Goal: Information Seeking & Learning: Understand process/instructions

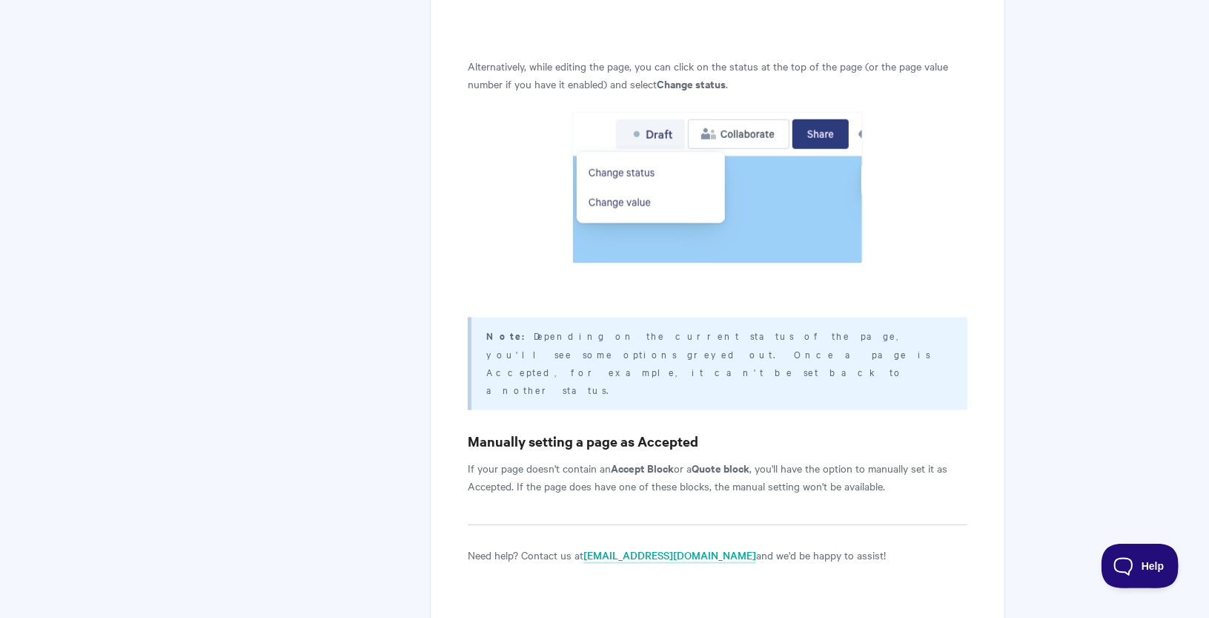
scroll to position [1267, 0]
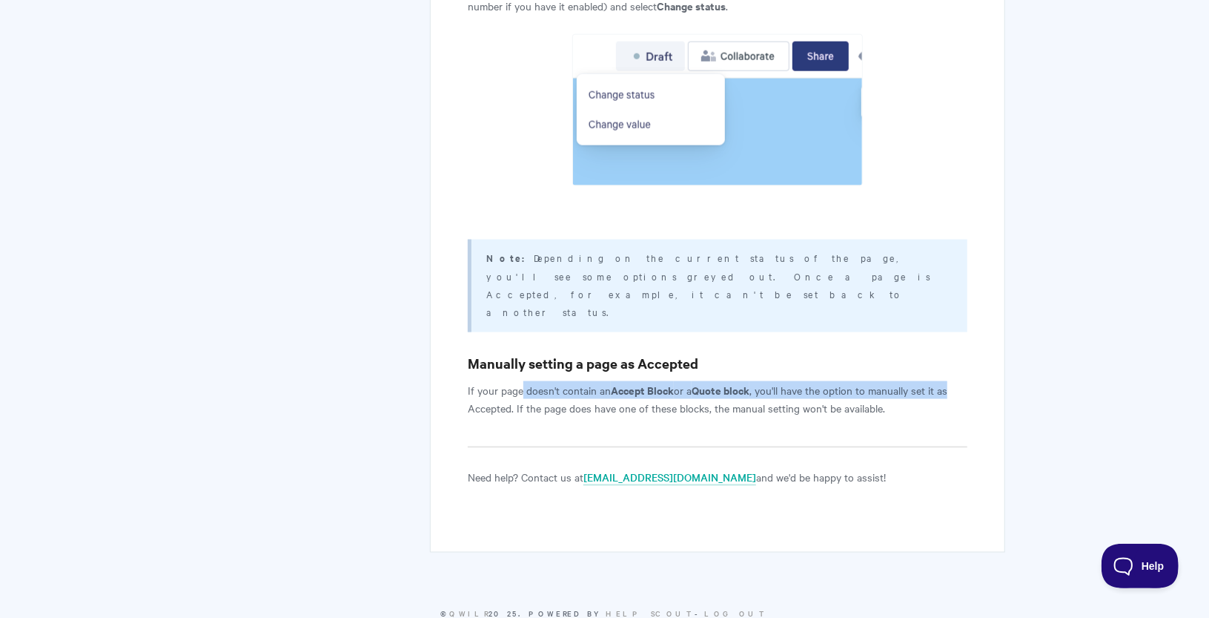
drag, startPoint x: 520, startPoint y: 355, endPoint x: 964, endPoint y: 358, distance: 443.4
click at [964, 381] on p "If your page doesn't contain an Accept Block or a Quote block , you'll have the…" at bounding box center [717, 399] width 499 height 36
drag, startPoint x: 488, startPoint y: 371, endPoint x: 894, endPoint y: 375, distance: 406.3
click at [894, 381] on p "If your page doesn't contain an Accept Block or a Quote block , you'll have the…" at bounding box center [717, 399] width 499 height 36
drag, startPoint x: 896, startPoint y: 375, endPoint x: 859, endPoint y: 375, distance: 36.3
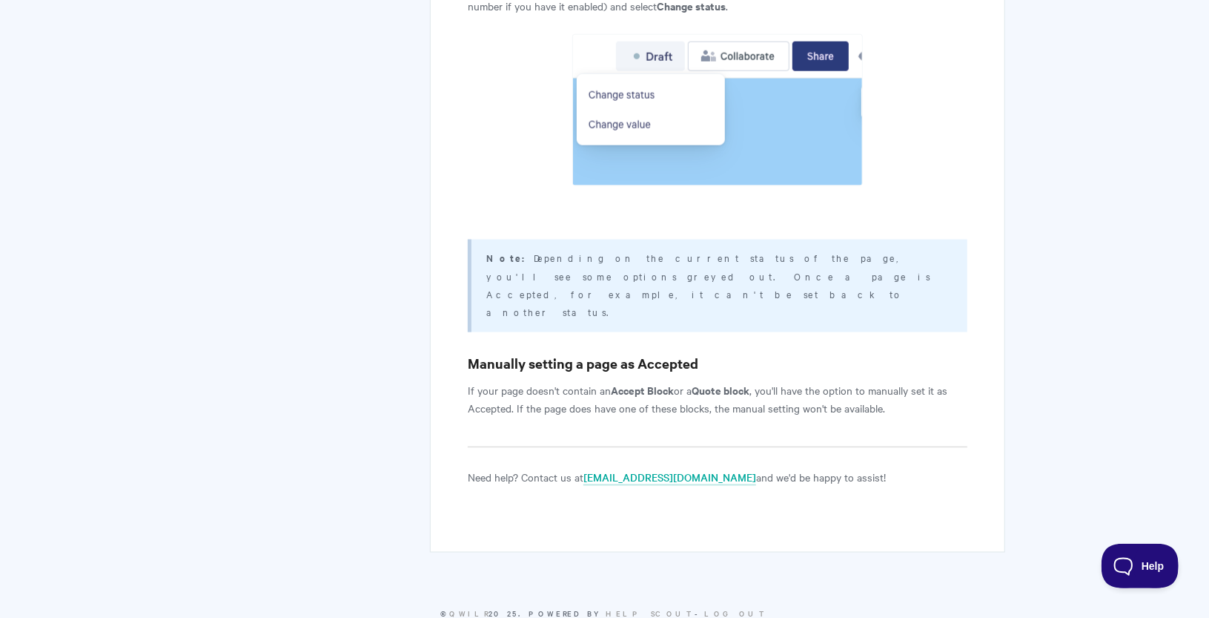
click at [896, 381] on p "If your page doesn't contain an Accept Block or a Quote block , you'll have the…" at bounding box center [717, 399] width 499 height 36
drag, startPoint x: 537, startPoint y: 368, endPoint x: 910, endPoint y: 371, distance: 372.9
click at [910, 381] on p "If your page doesn't contain an Accept Block or a Quote block , you'll have the…" at bounding box center [717, 399] width 499 height 36
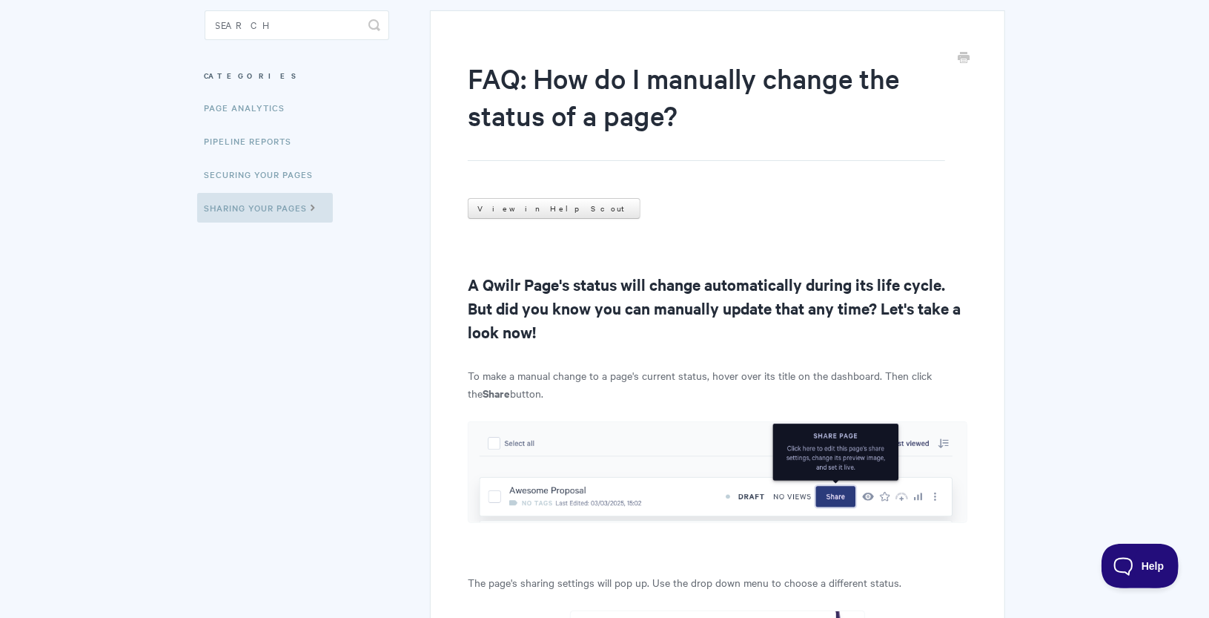
scroll to position [283, 0]
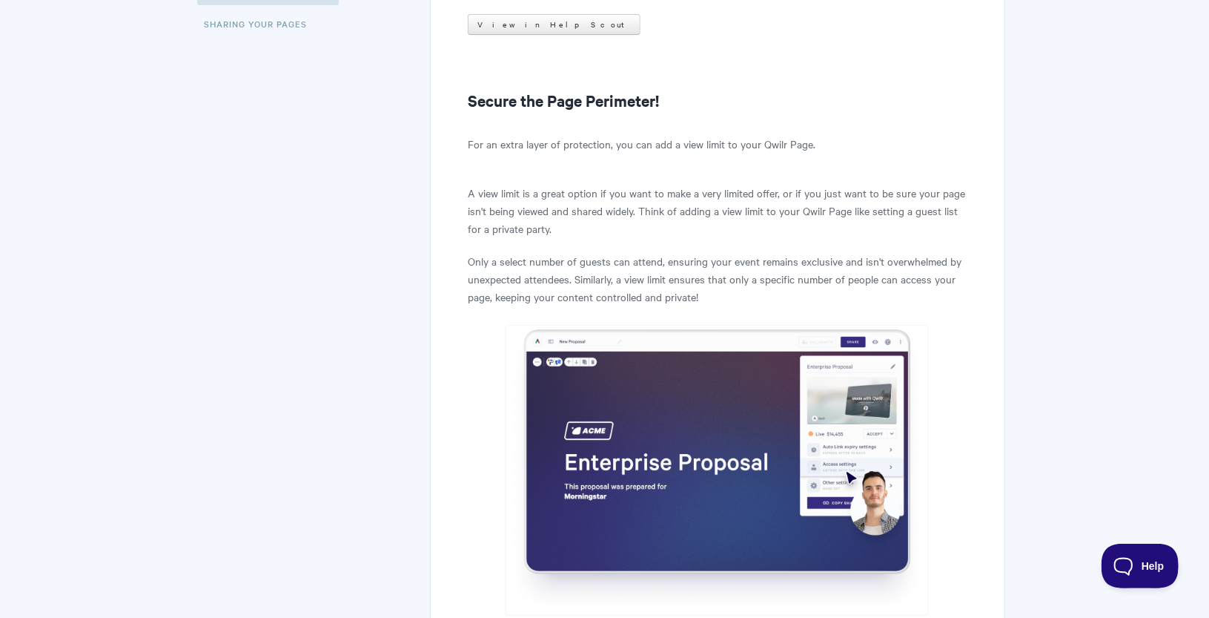
scroll to position [142, 0]
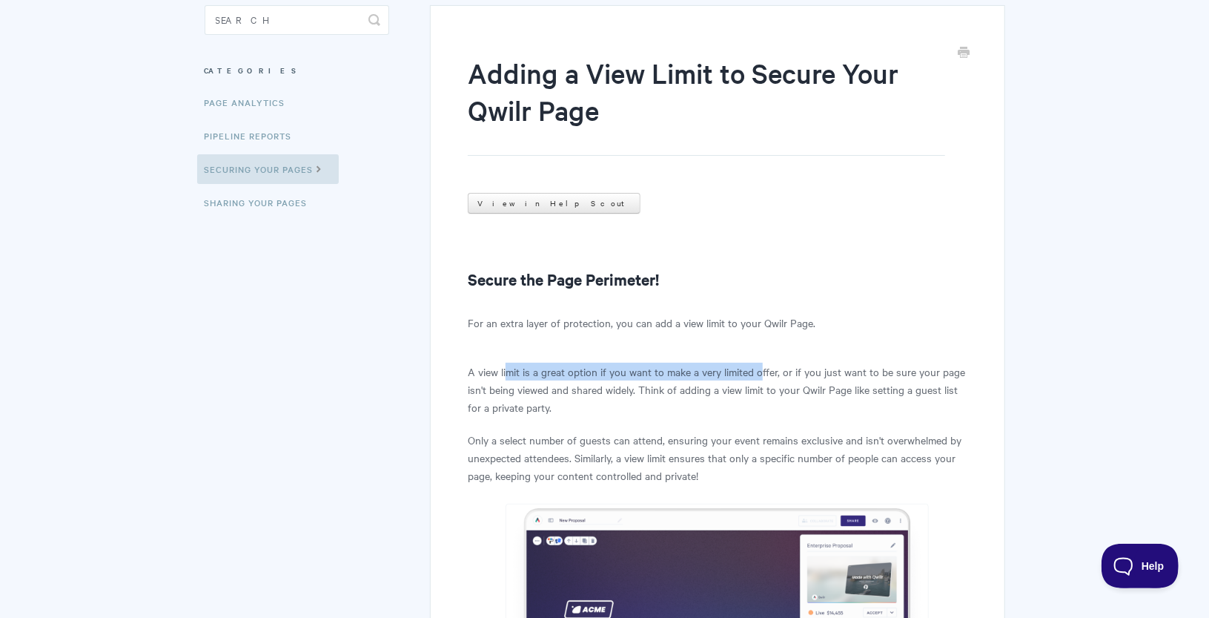
drag, startPoint x: 509, startPoint y: 370, endPoint x: 760, endPoint y: 371, distance: 250.6
click at [760, 371] on p "A view limit is a great option if you want to make a very limited offer, or if …" at bounding box center [717, 389] width 499 height 53
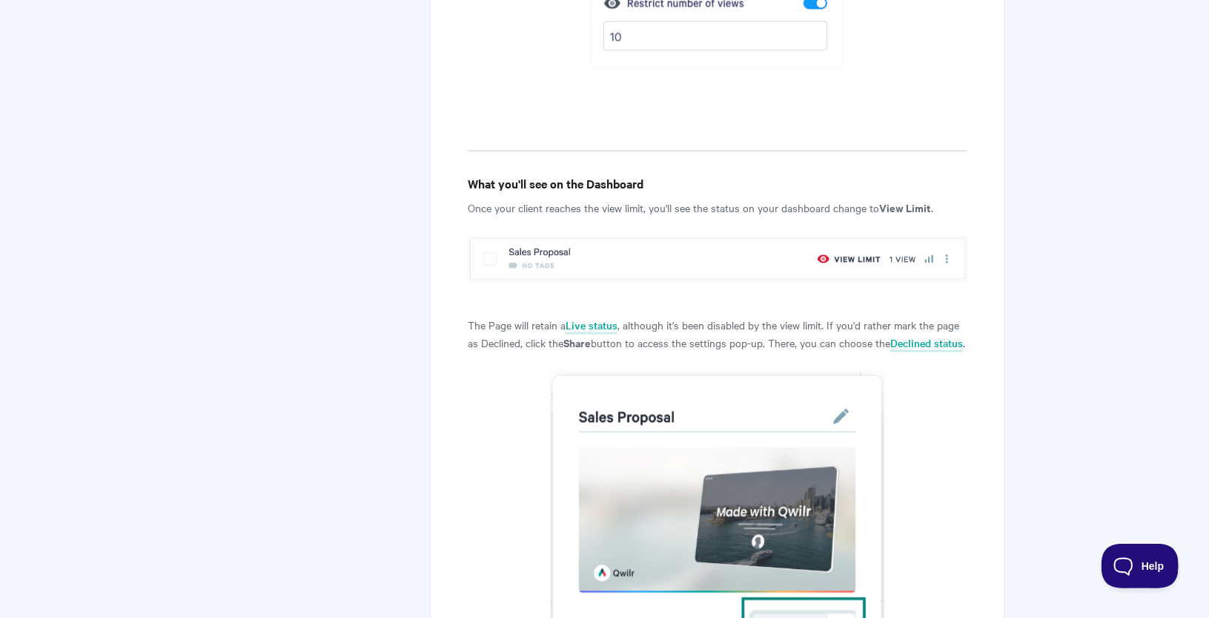
scroll to position [2585, 0]
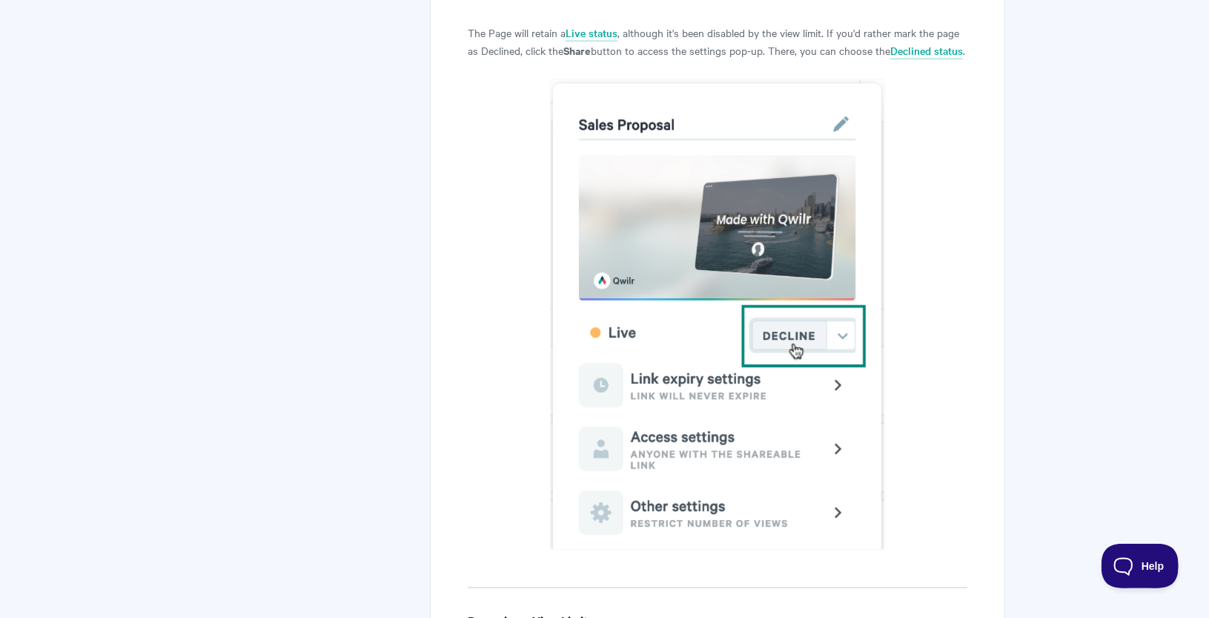
click at [675, 50] on p "The Page will retain a Live status , although it's been disabled by the view li…" at bounding box center [717, 42] width 499 height 36
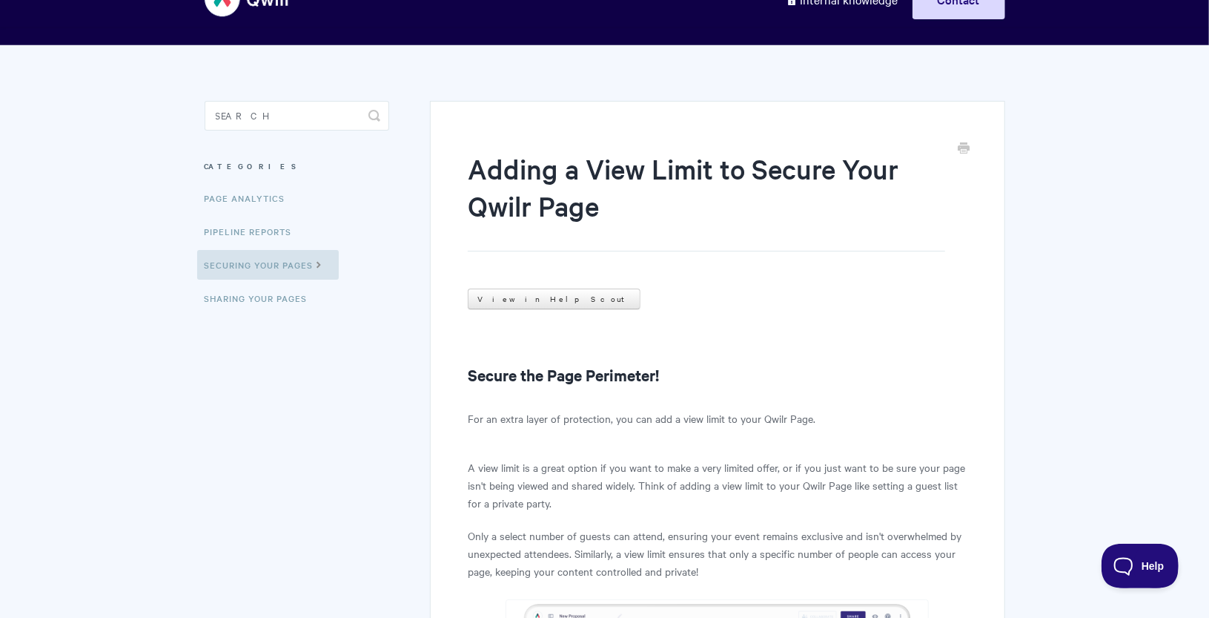
scroll to position [0, 0]
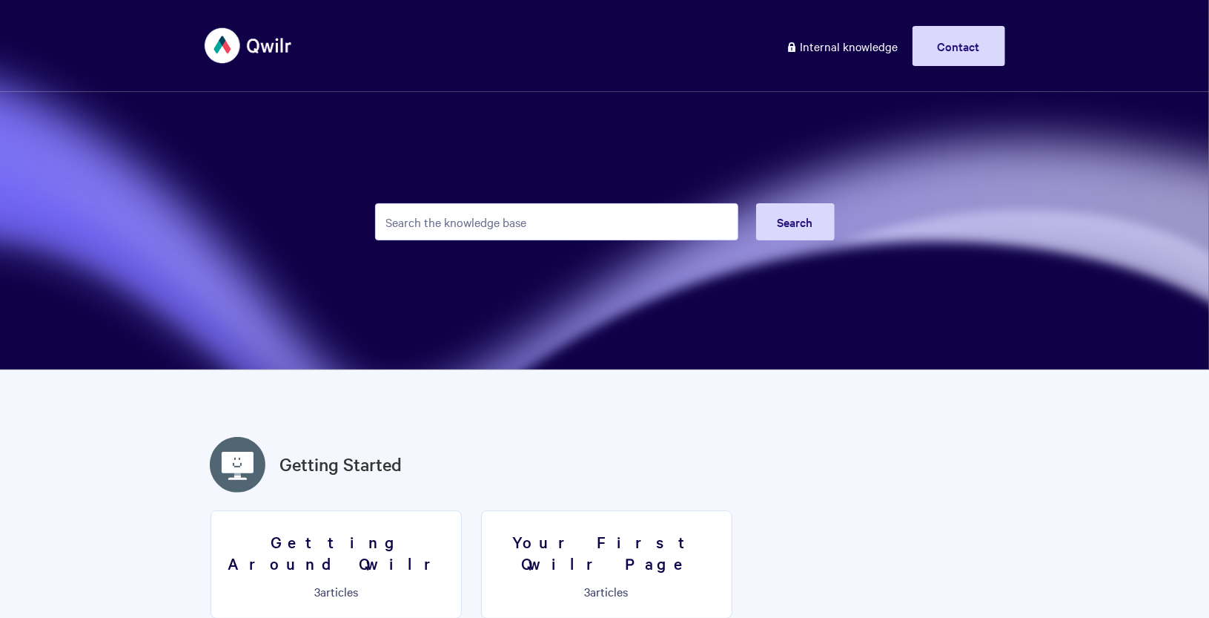
click at [467, 212] on input "Search the knowledge base" at bounding box center [556, 221] width 363 height 37
paste input "Viewable Links are still accessible after Setting the proposal back to Draft st…"
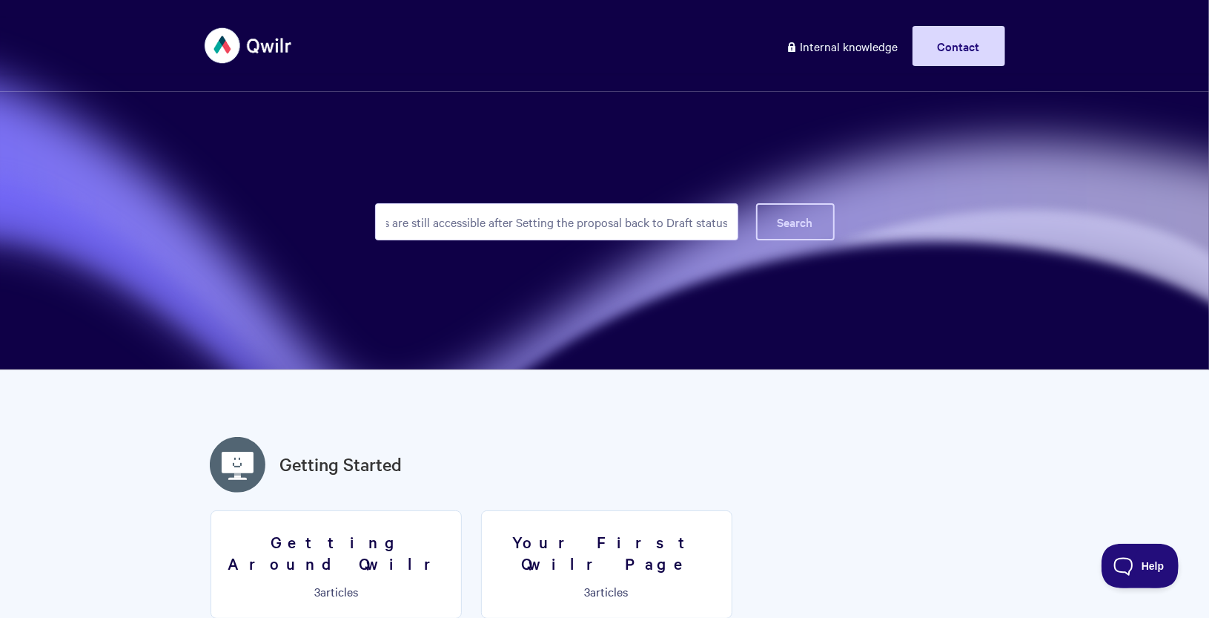
type input "Viewable Links are still accessible after Setting the proposal back to Draft st…"
click at [792, 216] on span "Search" at bounding box center [796, 222] width 36 height 16
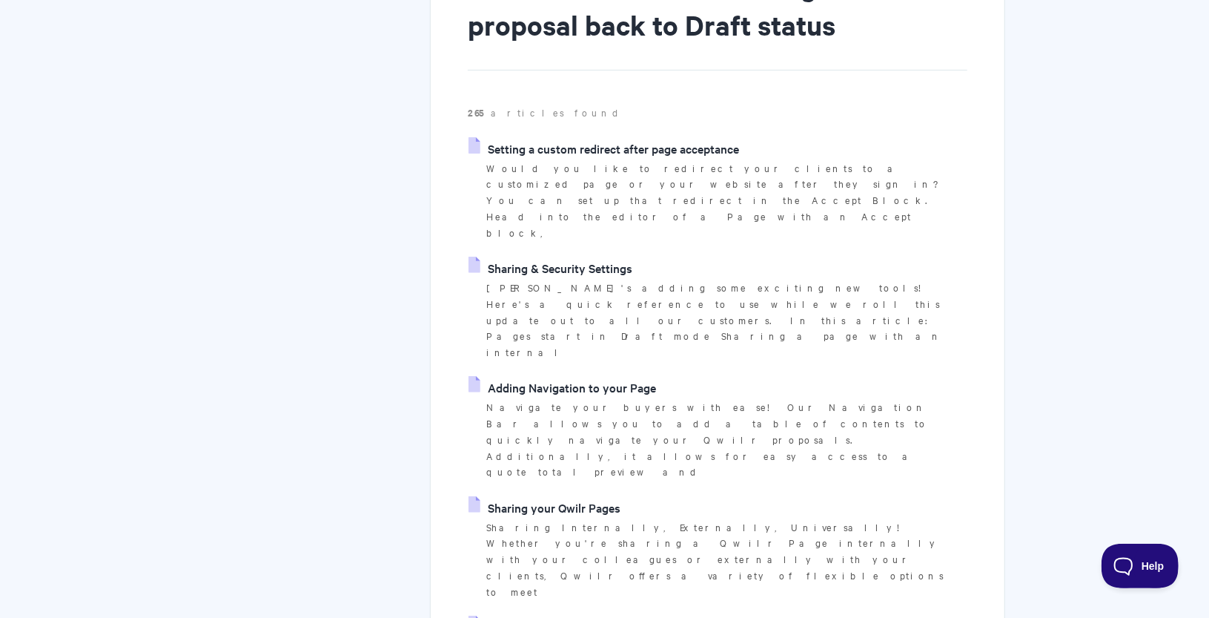
scroll to position [291, 0]
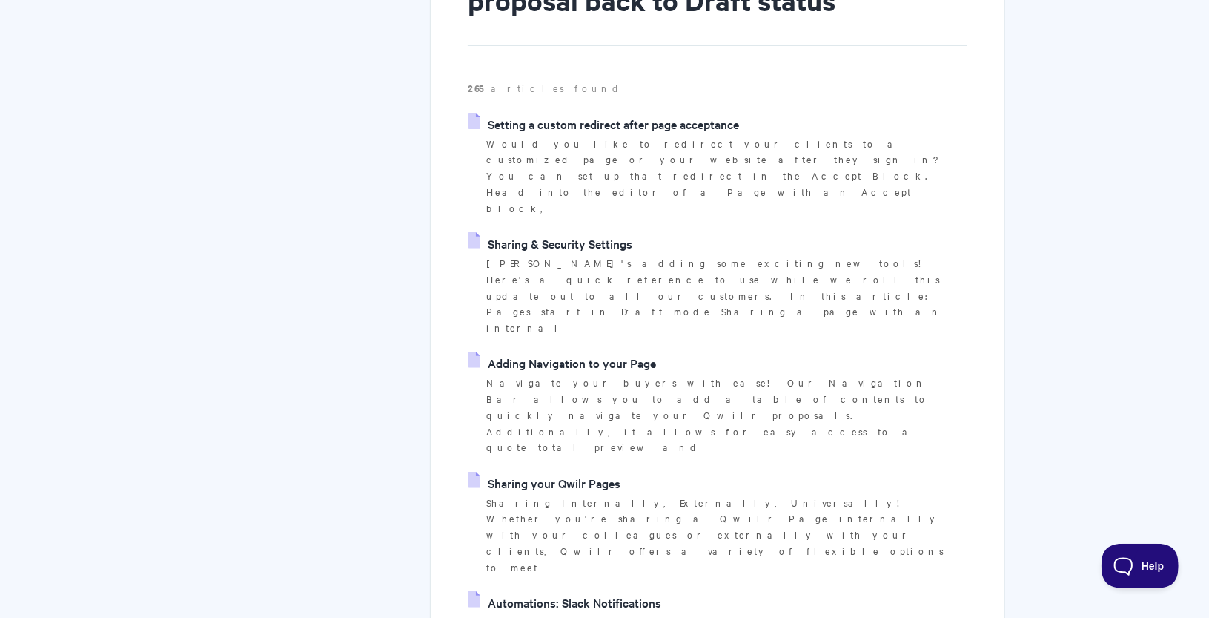
click at [600, 232] on link "Sharing & Security Settings" at bounding box center [551, 243] width 164 height 22
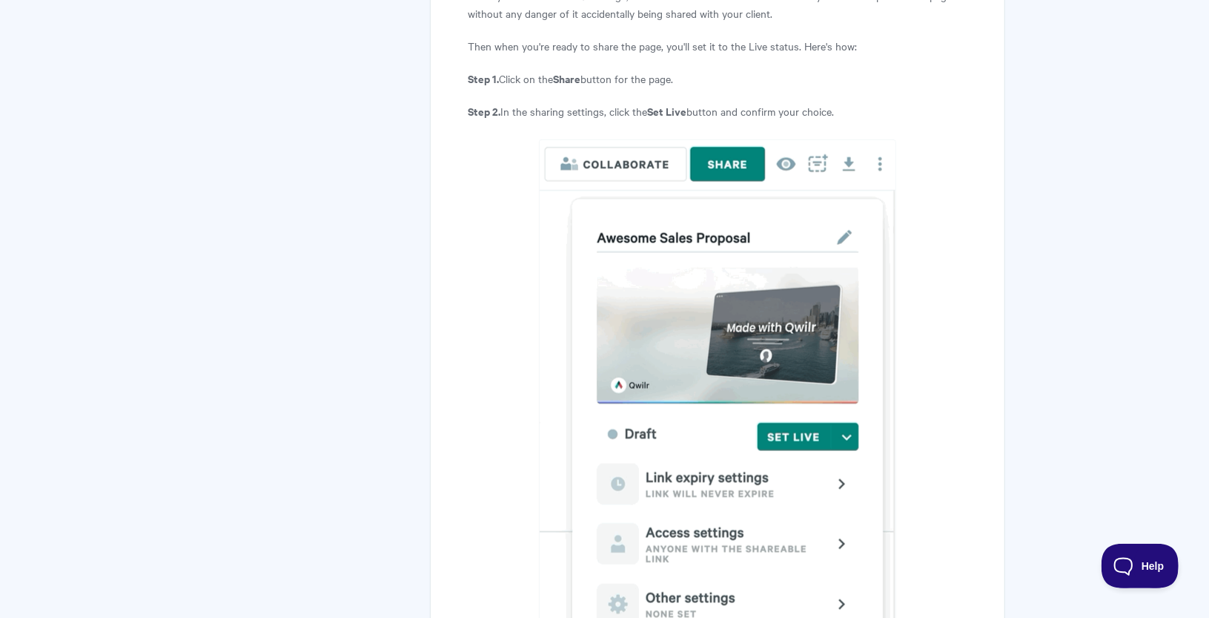
scroll to position [1229, 0]
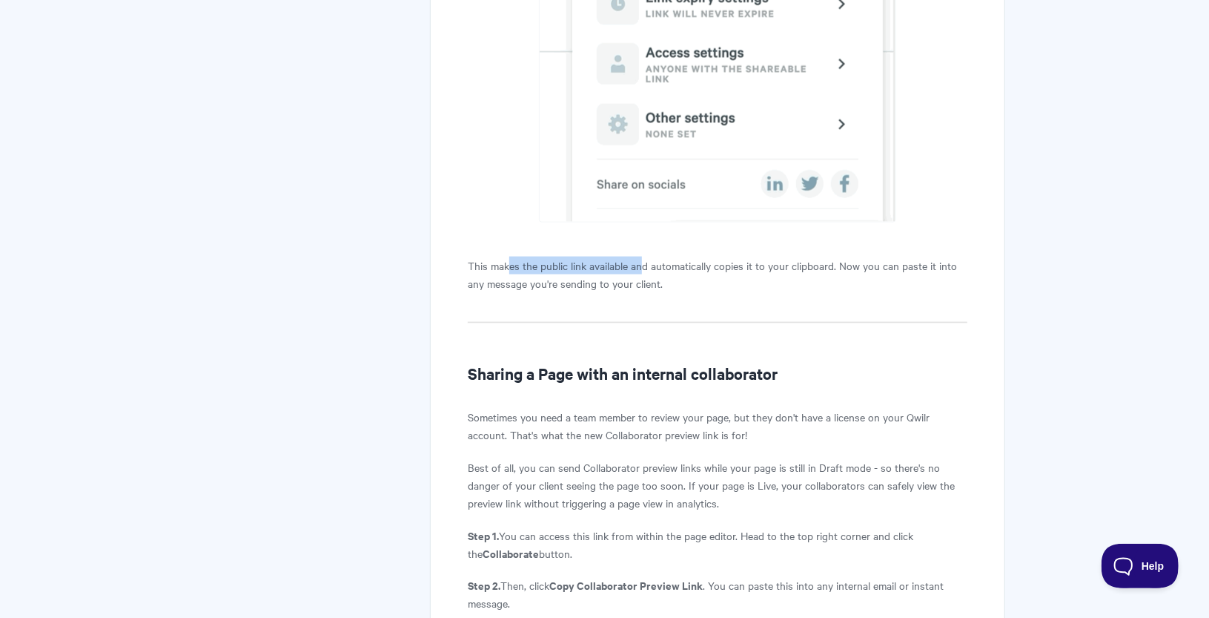
drag, startPoint x: 509, startPoint y: 265, endPoint x: 646, endPoint y: 265, distance: 137.9
click at [646, 265] on p "This makes the public link available and automatically copies it to your clipbo…" at bounding box center [717, 275] width 499 height 36
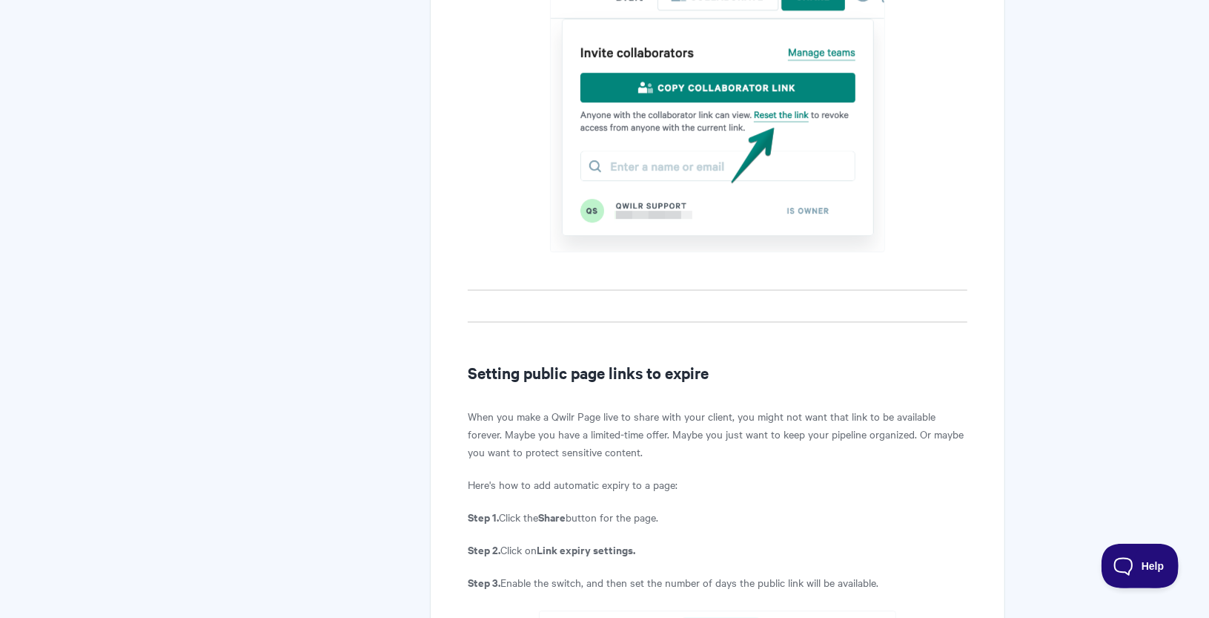
scroll to position [2859, 0]
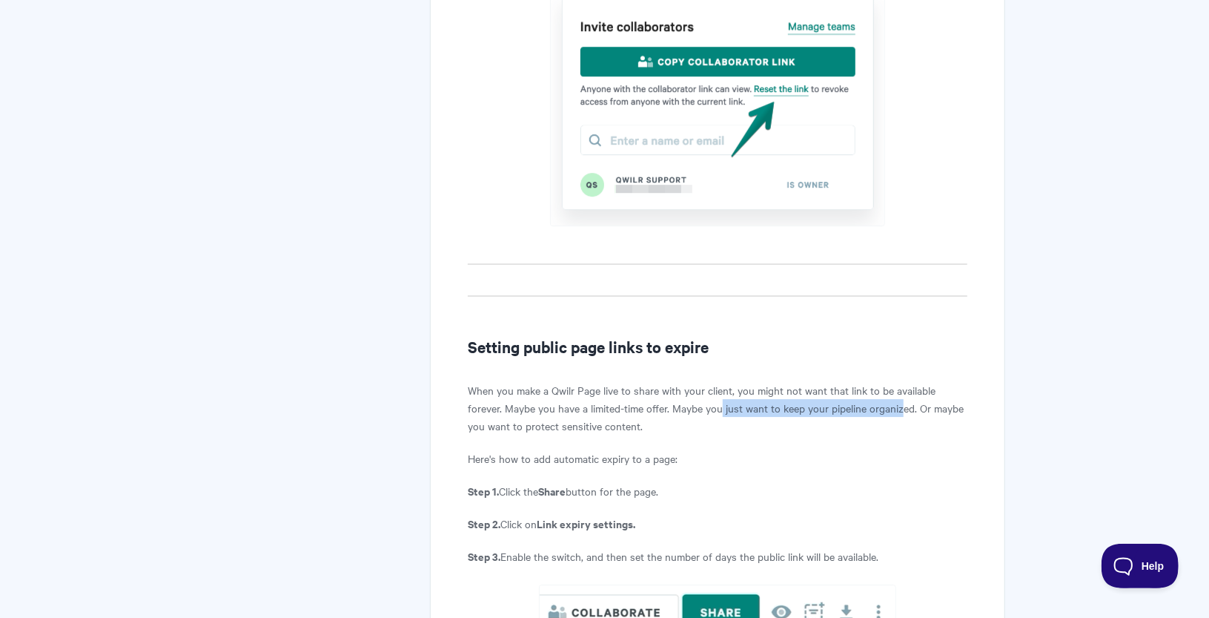
drag, startPoint x: 721, startPoint y: 405, endPoint x: 906, endPoint y: 406, distance: 184.6
click at [906, 406] on p "When you make a Qwilr Page live to share with your client, you might not want t…" at bounding box center [717, 407] width 499 height 53
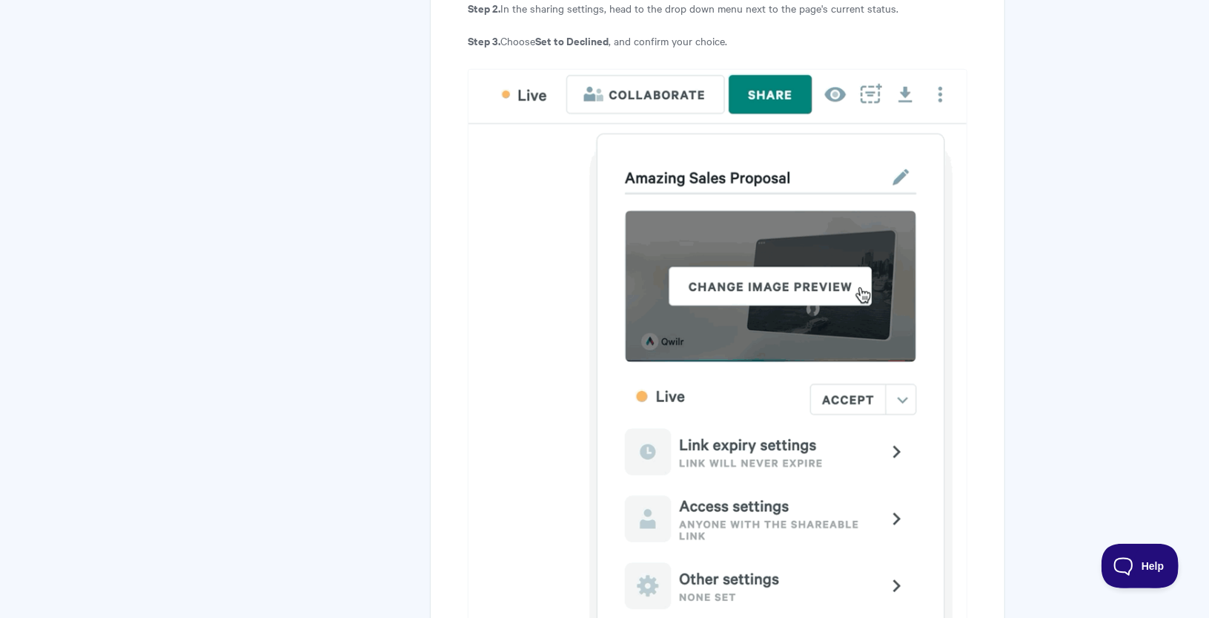
scroll to position [4785, 0]
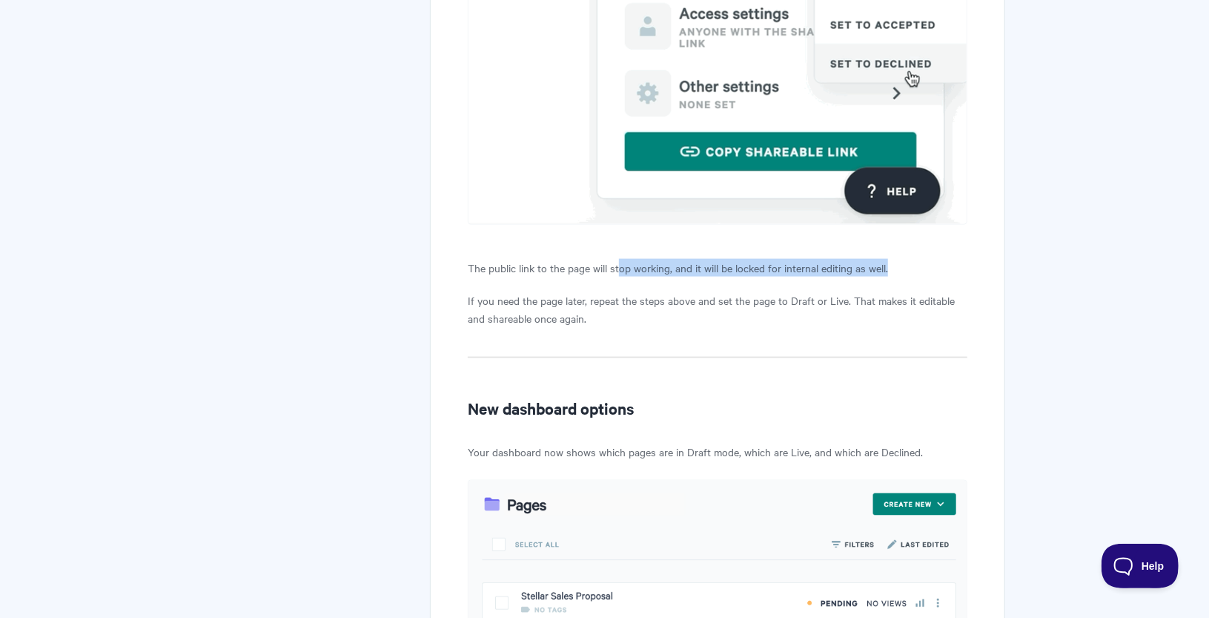
drag, startPoint x: 619, startPoint y: 265, endPoint x: 888, endPoint y: 266, distance: 269.1
click at [888, 266] on p "The public link to the page will stop working, and it will be locked for intern…" at bounding box center [717, 268] width 499 height 18
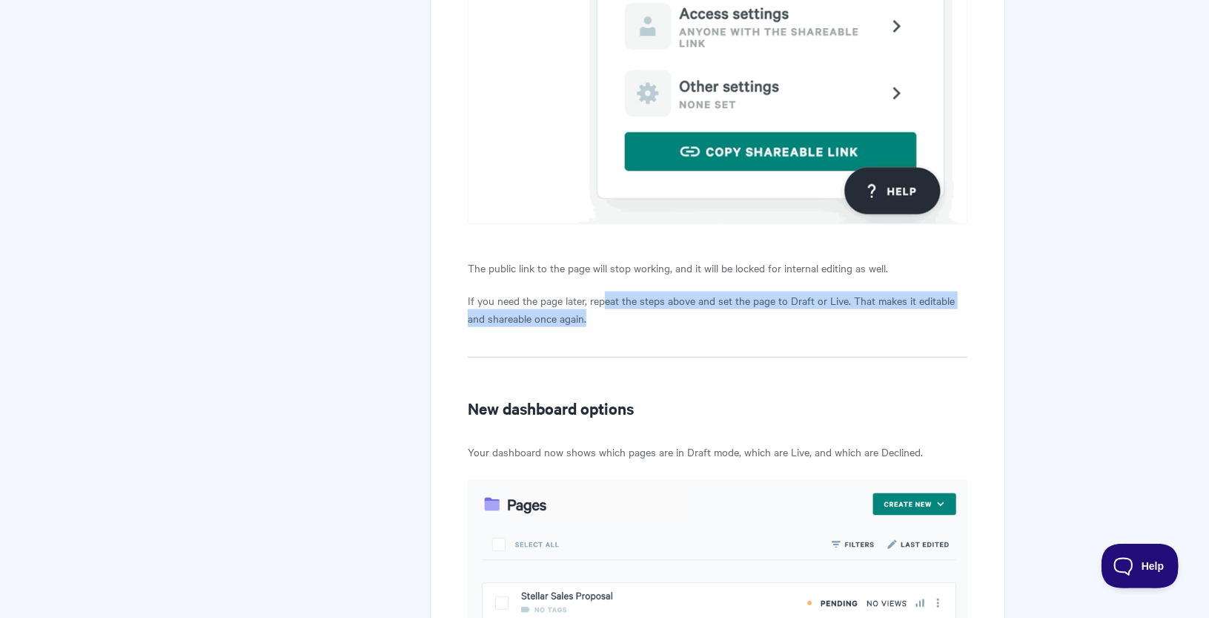
drag, startPoint x: 601, startPoint y: 299, endPoint x: 964, endPoint y: 309, distance: 362.7
click at [964, 309] on p "If you need the page later, repeat the steps above and set the page to Draft or…" at bounding box center [717, 309] width 499 height 36
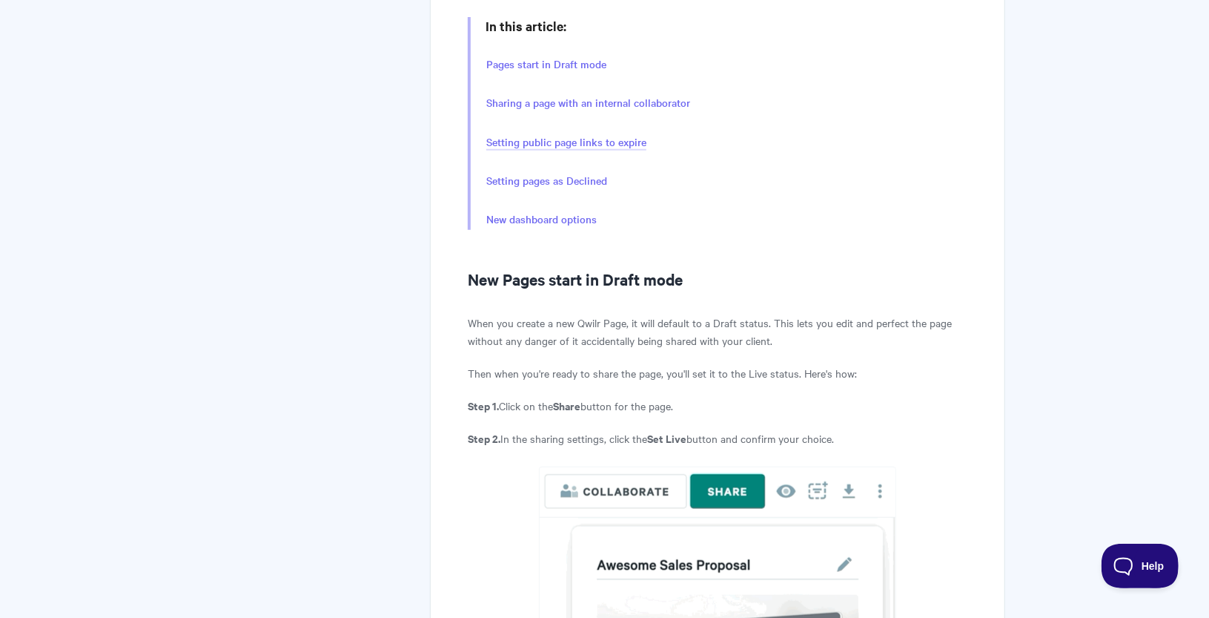
scroll to position [420, 0]
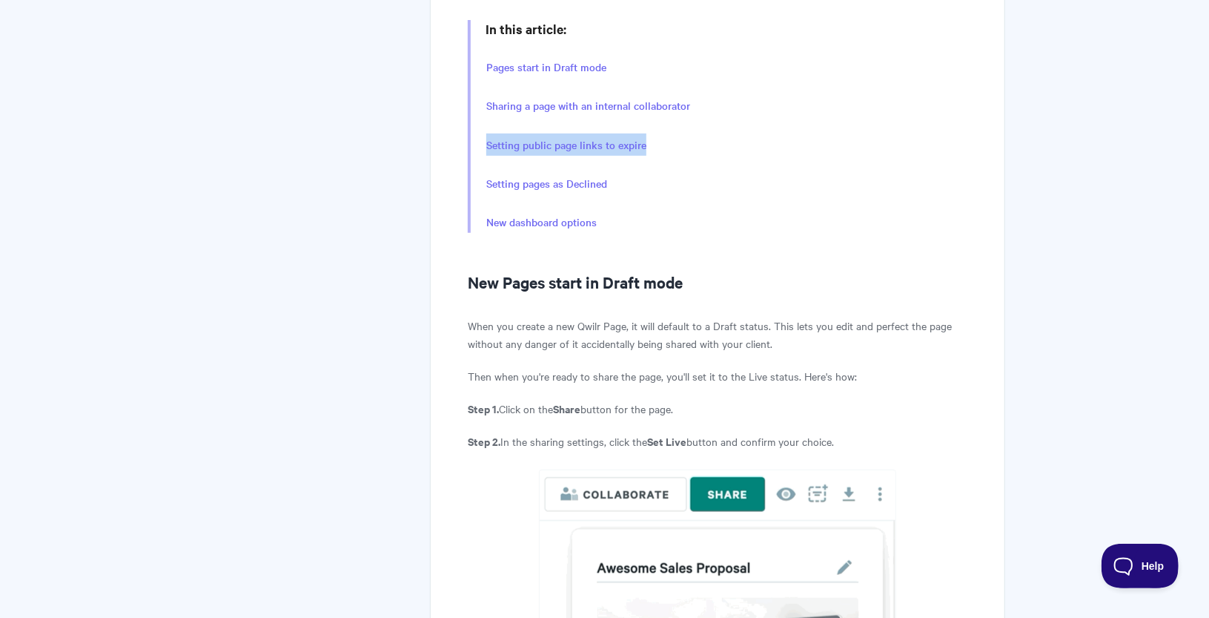
drag, startPoint x: 648, startPoint y: 144, endPoint x: 488, endPoint y: 152, distance: 160.3
click at [488, 152] on li "Setting public page links to expire" at bounding box center [726, 144] width 481 height 22
copy link "Setting public page links to expire"
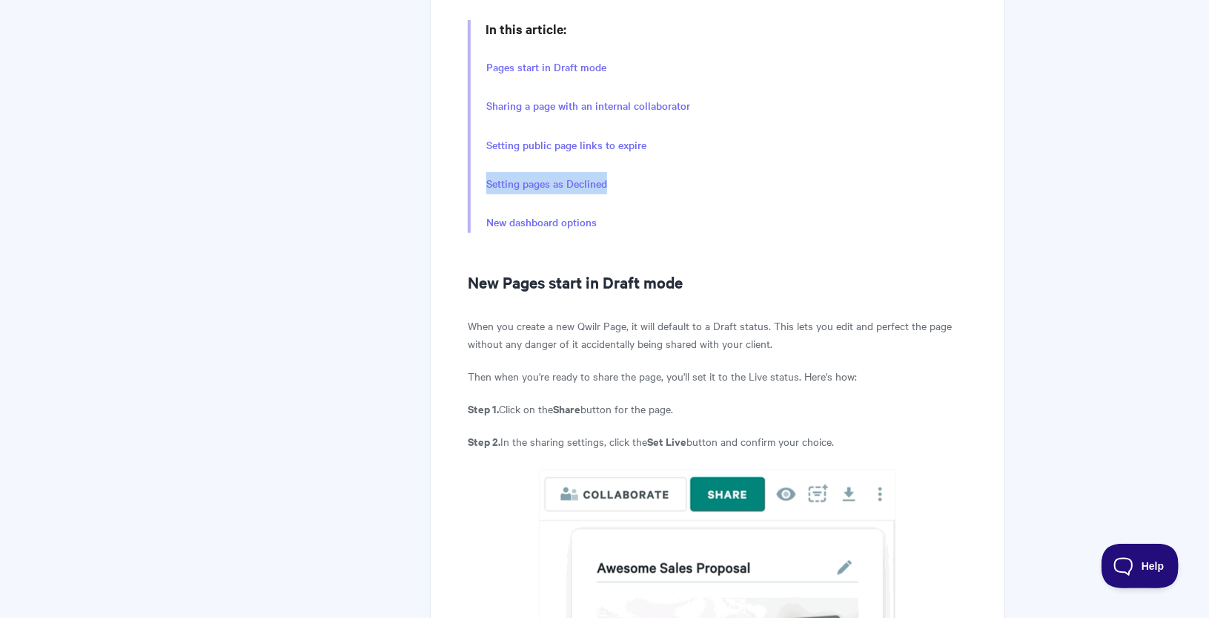
drag, startPoint x: 612, startPoint y: 179, endPoint x: 485, endPoint y: 184, distance: 127.6
click at [486, 184] on li "Setting pages as Declined" at bounding box center [726, 183] width 481 height 22
copy link "Setting pages as Declined"
